Goal: Task Accomplishment & Management: Use online tool/utility

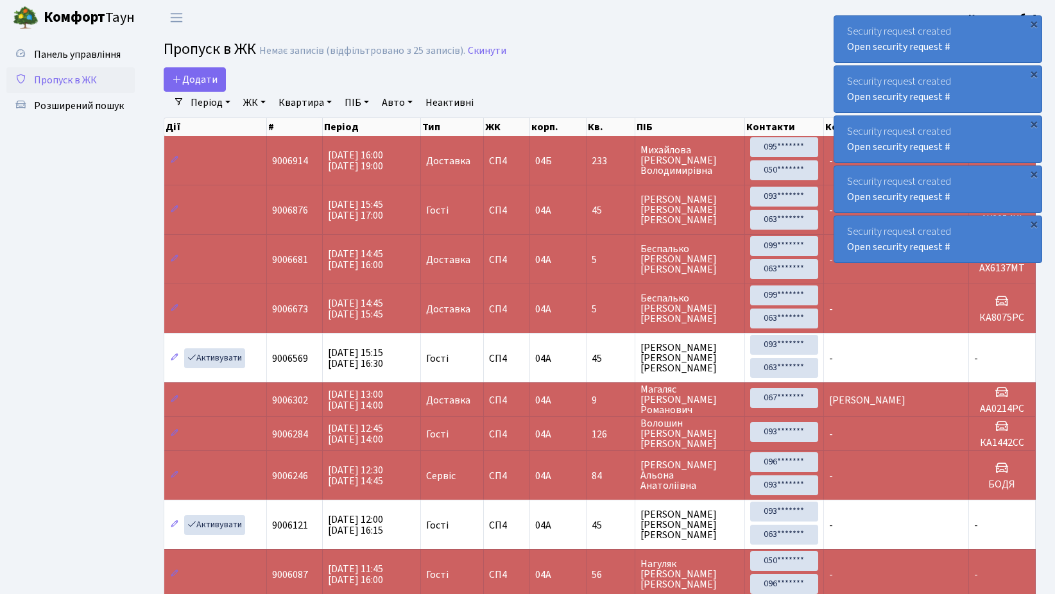
select select "25"
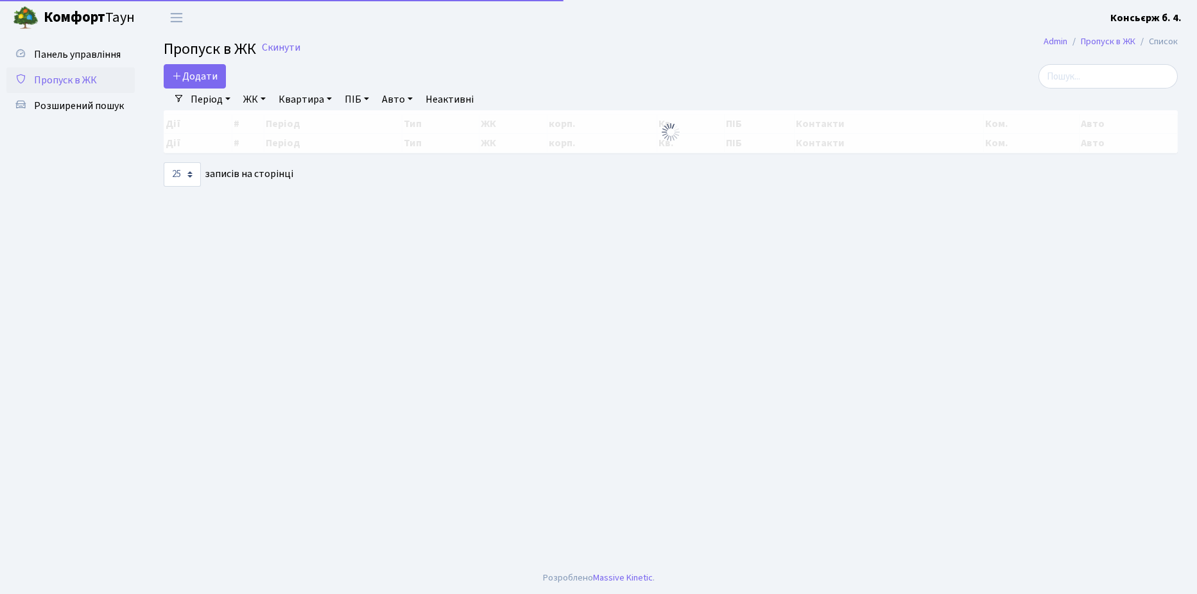
select select "25"
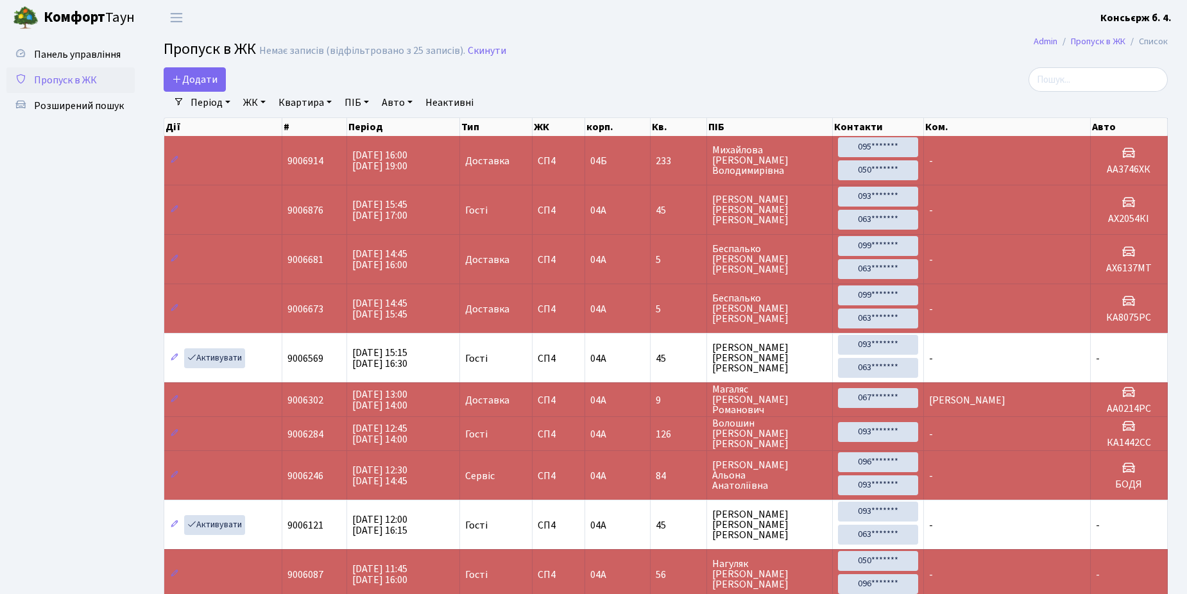
click at [17, 205] on ul "Панель управління Пропуск в ЖК Розширений пошук" at bounding box center [70, 591] width 128 height 1098
drag, startPoint x: 0, startPoint y: 121, endPoint x: -30, endPoint y: 122, distance: 30.2
click at [0, 122] on html "Комфорт Таун Консьєрж б. 4. Мій обліковий запис Вийти Панель управління Пропуск…" at bounding box center [593, 589] width 1187 height 1179
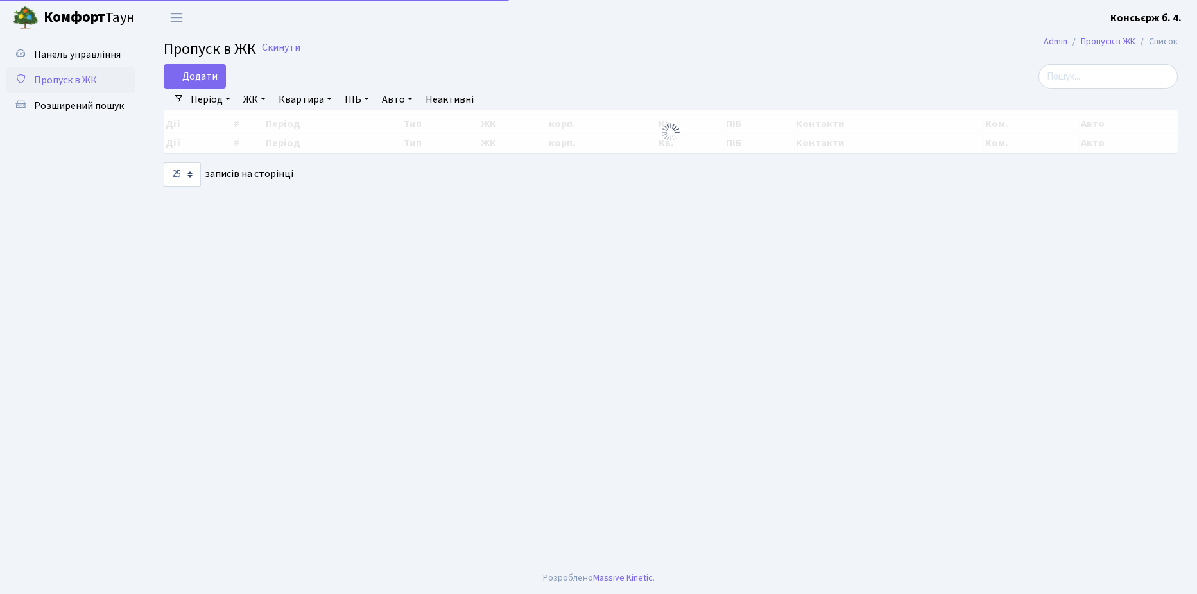
select select "25"
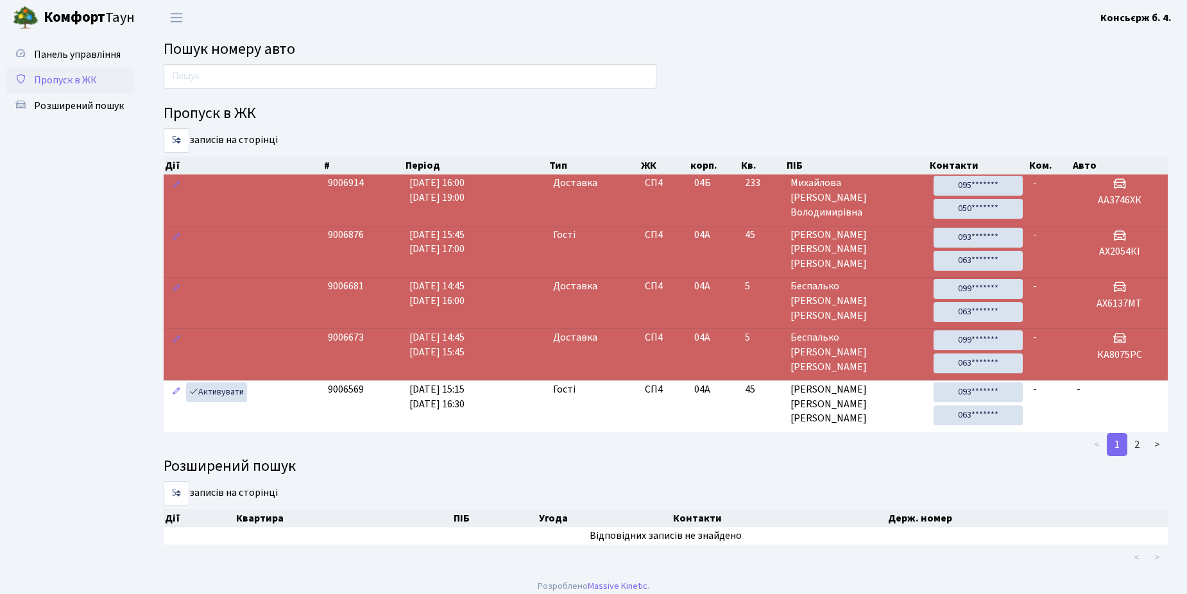
click at [58, 90] on link "Пропуск в ЖК" at bounding box center [70, 80] width 128 height 26
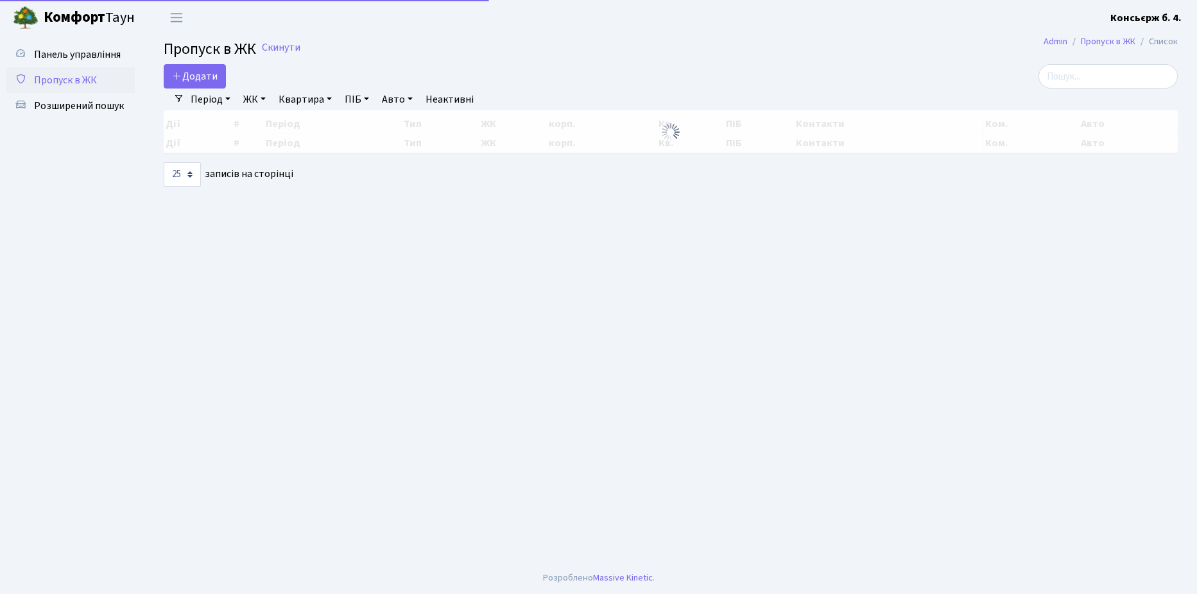
select select "25"
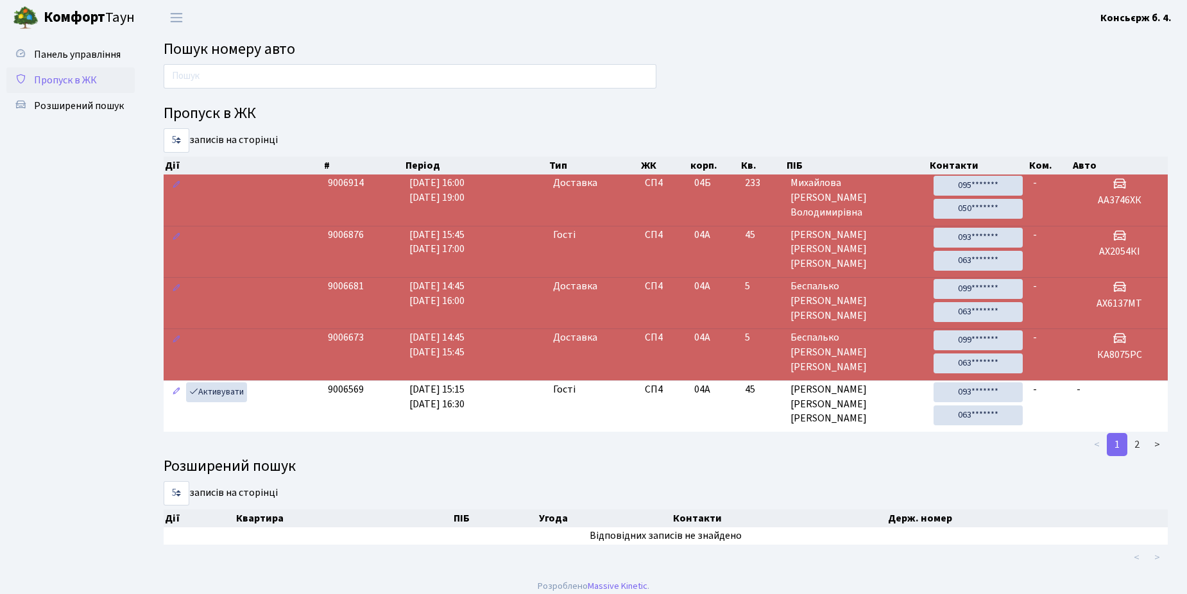
click at [60, 81] on span "Пропуск в ЖК" at bounding box center [65, 80] width 63 height 14
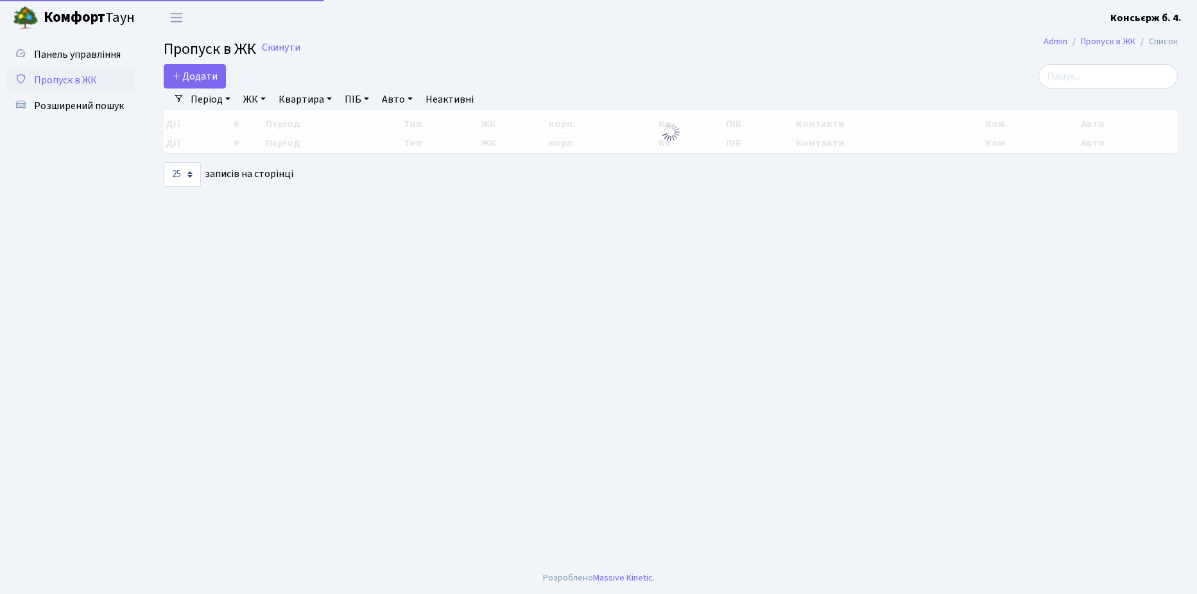
select select "25"
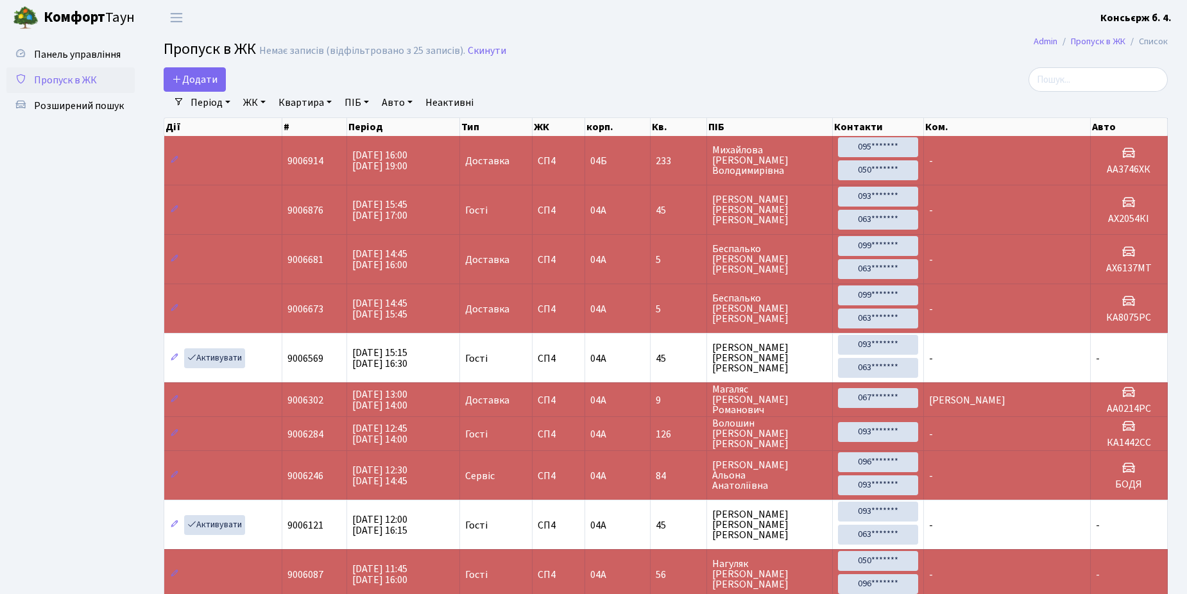
click at [98, 89] on link "Пропуск в ЖК" at bounding box center [70, 80] width 128 height 26
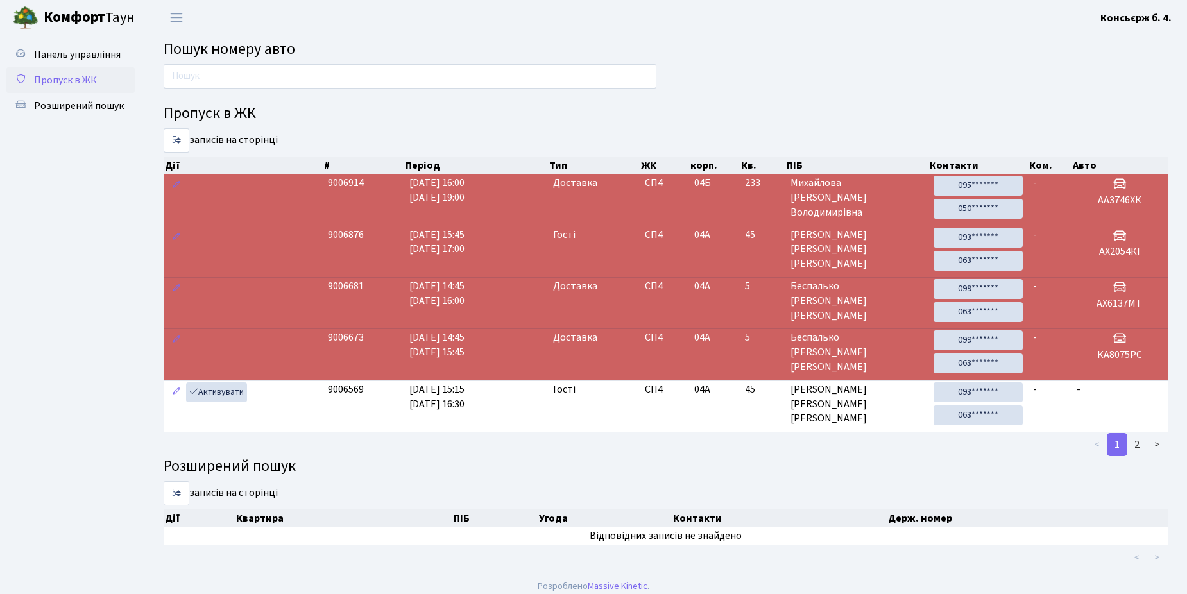
click at [102, 76] on link "Пропуск в ЖК" at bounding box center [70, 80] width 128 height 26
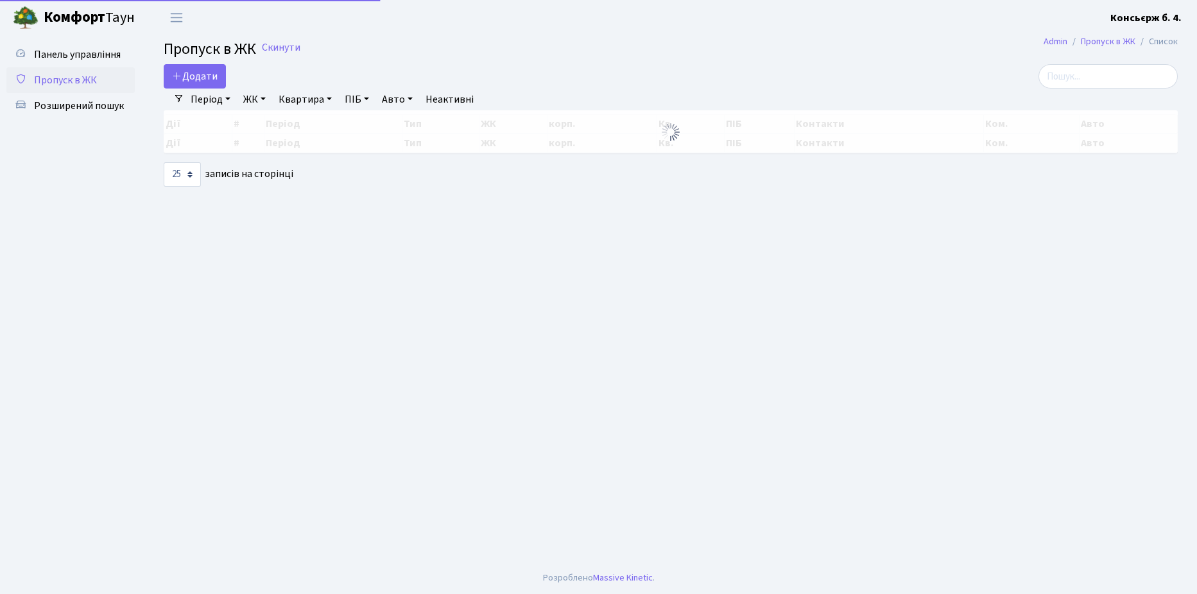
select select "25"
